Goal: Transaction & Acquisition: Purchase product/service

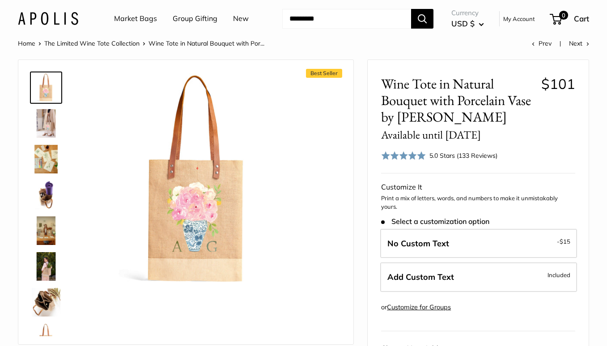
click at [44, 119] on img at bounding box center [46, 123] width 29 height 29
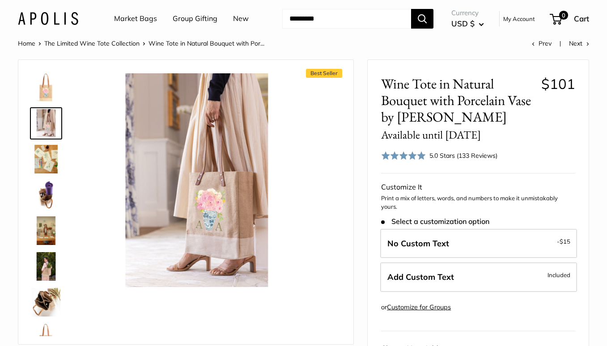
click at [47, 152] on img at bounding box center [46, 159] width 29 height 29
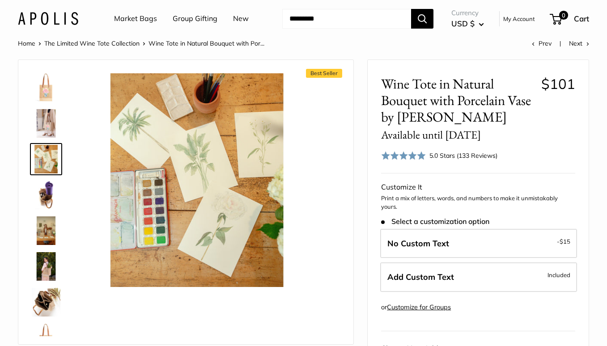
click at [44, 197] on img at bounding box center [46, 195] width 29 height 29
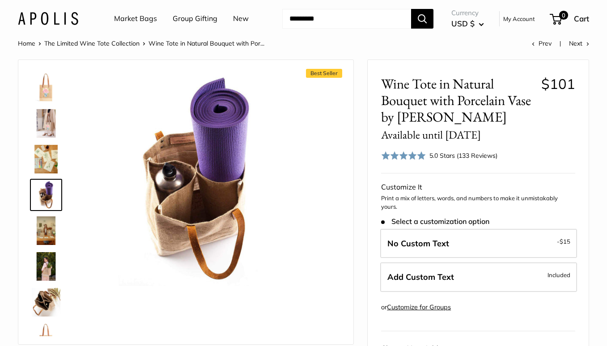
click at [43, 231] on img at bounding box center [46, 231] width 29 height 29
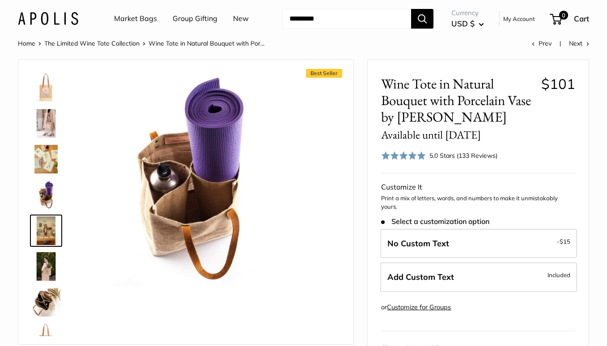
scroll to position [28, 0]
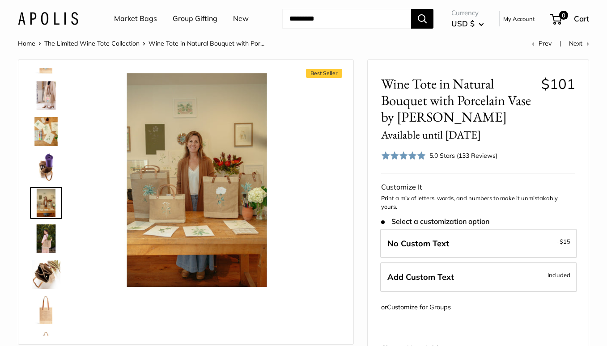
click at [48, 239] on img at bounding box center [46, 239] width 29 height 29
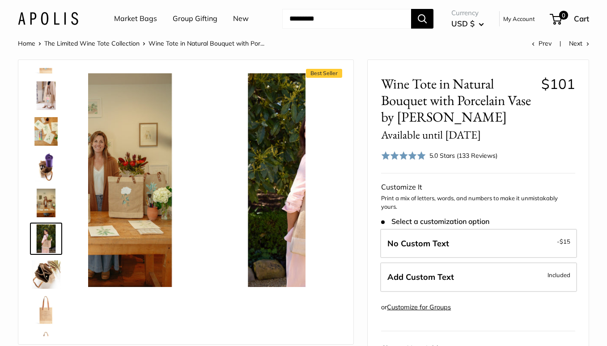
scroll to position [57, 0]
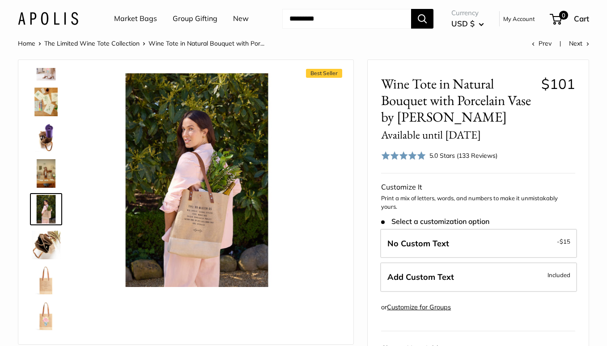
click at [45, 246] on img at bounding box center [46, 245] width 29 height 29
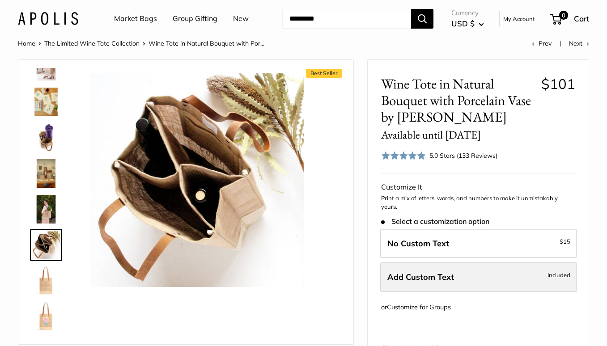
click at [452, 274] on span "Add Custom Text" at bounding box center [421, 277] width 67 height 10
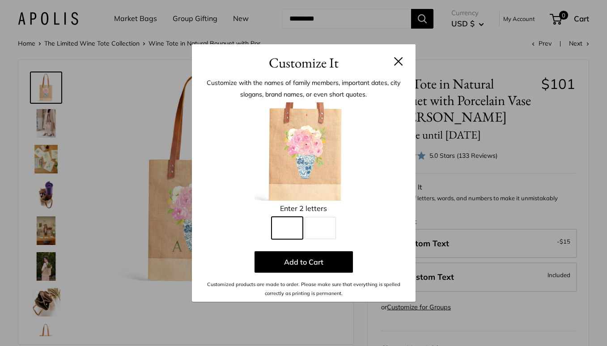
click at [294, 227] on input "Line 1" at bounding box center [287, 228] width 31 height 22
type input "*"
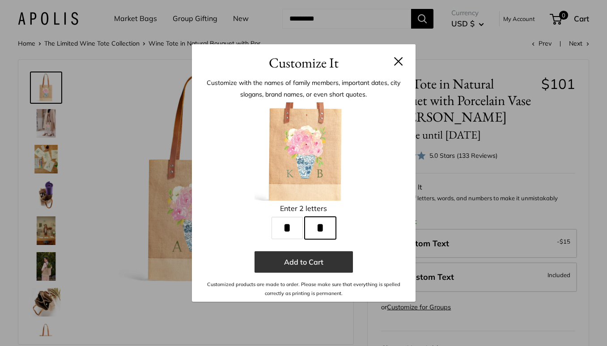
type input "*"
click at [322, 261] on button "Add to Cart" at bounding box center [304, 262] width 98 height 21
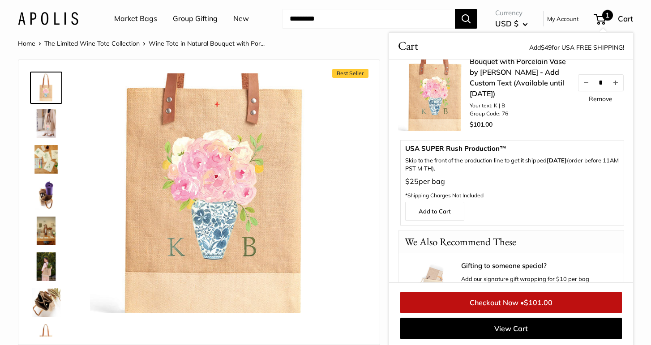
scroll to position [136, 0]
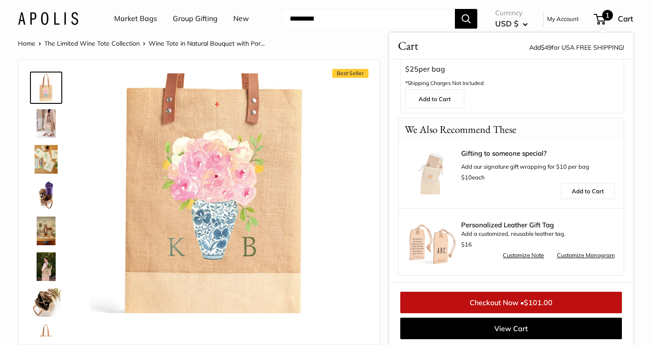
click at [143, 18] on link "Market Bags" at bounding box center [135, 18] width 43 height 13
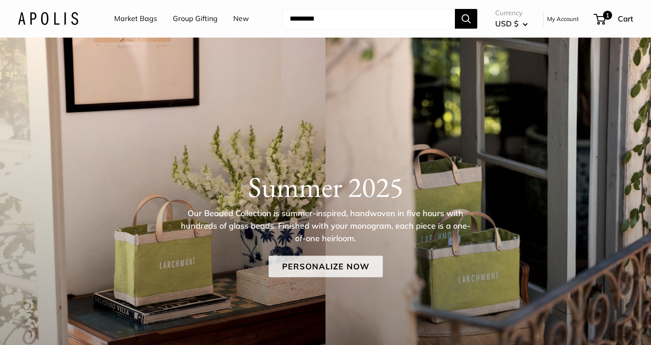
click at [338, 267] on link "Personalize Now" at bounding box center [326, 266] width 114 height 21
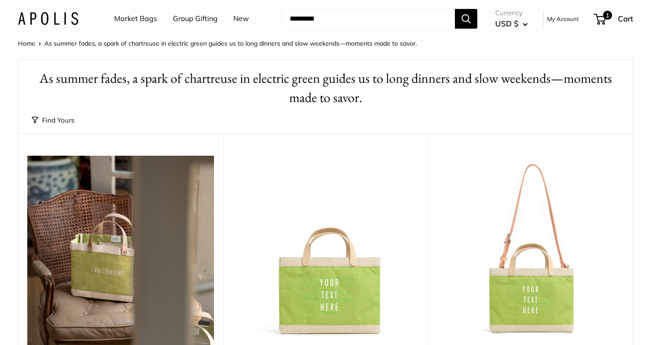
click at [242, 19] on link "New" at bounding box center [241, 18] width 16 height 13
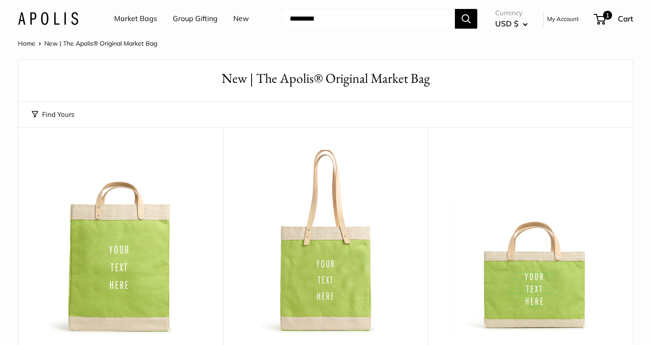
click at [324, 15] on input "Search..." at bounding box center [368, 19] width 172 height 20
type input "********"
click at [466, 18] on button "Search" at bounding box center [466, 19] width 22 height 20
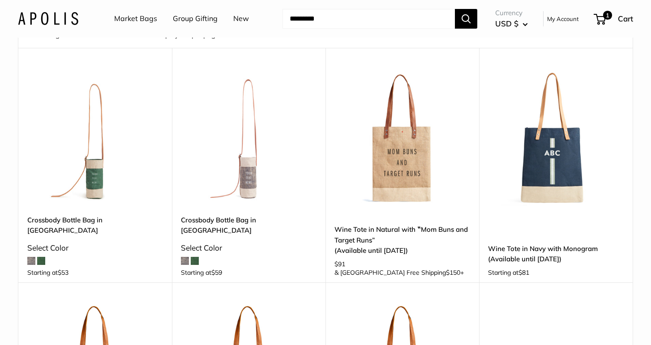
scroll to position [68, 0]
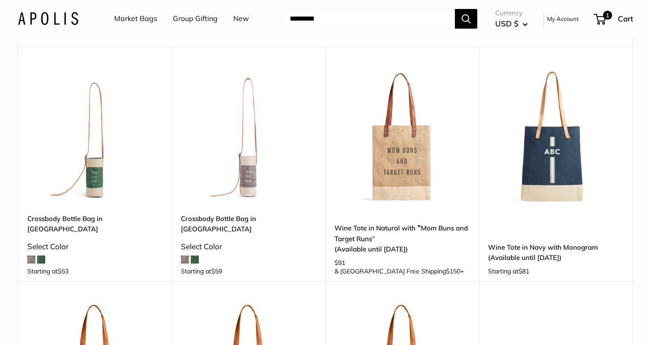
click at [0, 0] on img at bounding box center [0, 0] width 0 height 0
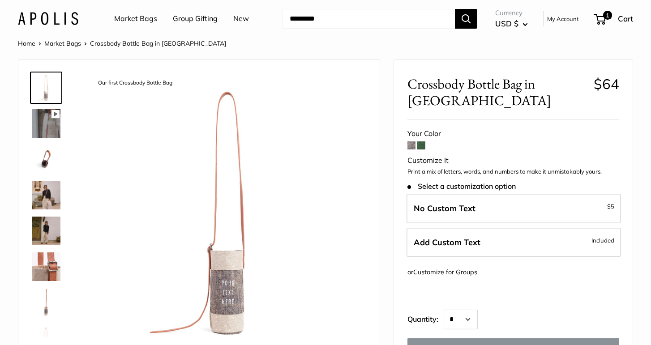
click at [48, 193] on img at bounding box center [46, 195] width 29 height 29
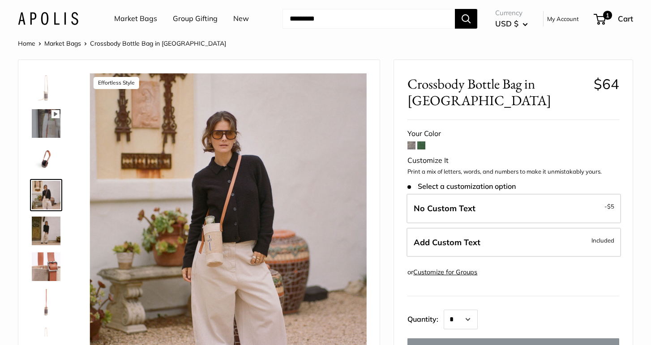
click at [52, 234] on img at bounding box center [46, 231] width 29 height 29
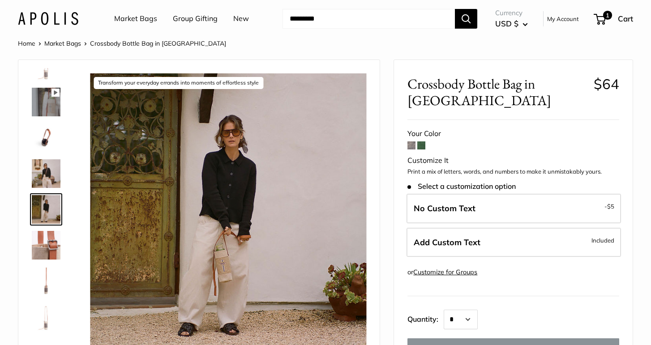
click at [26, 43] on link "Home" at bounding box center [26, 43] width 17 height 8
